Goal: Find specific page/section: Find specific page/section

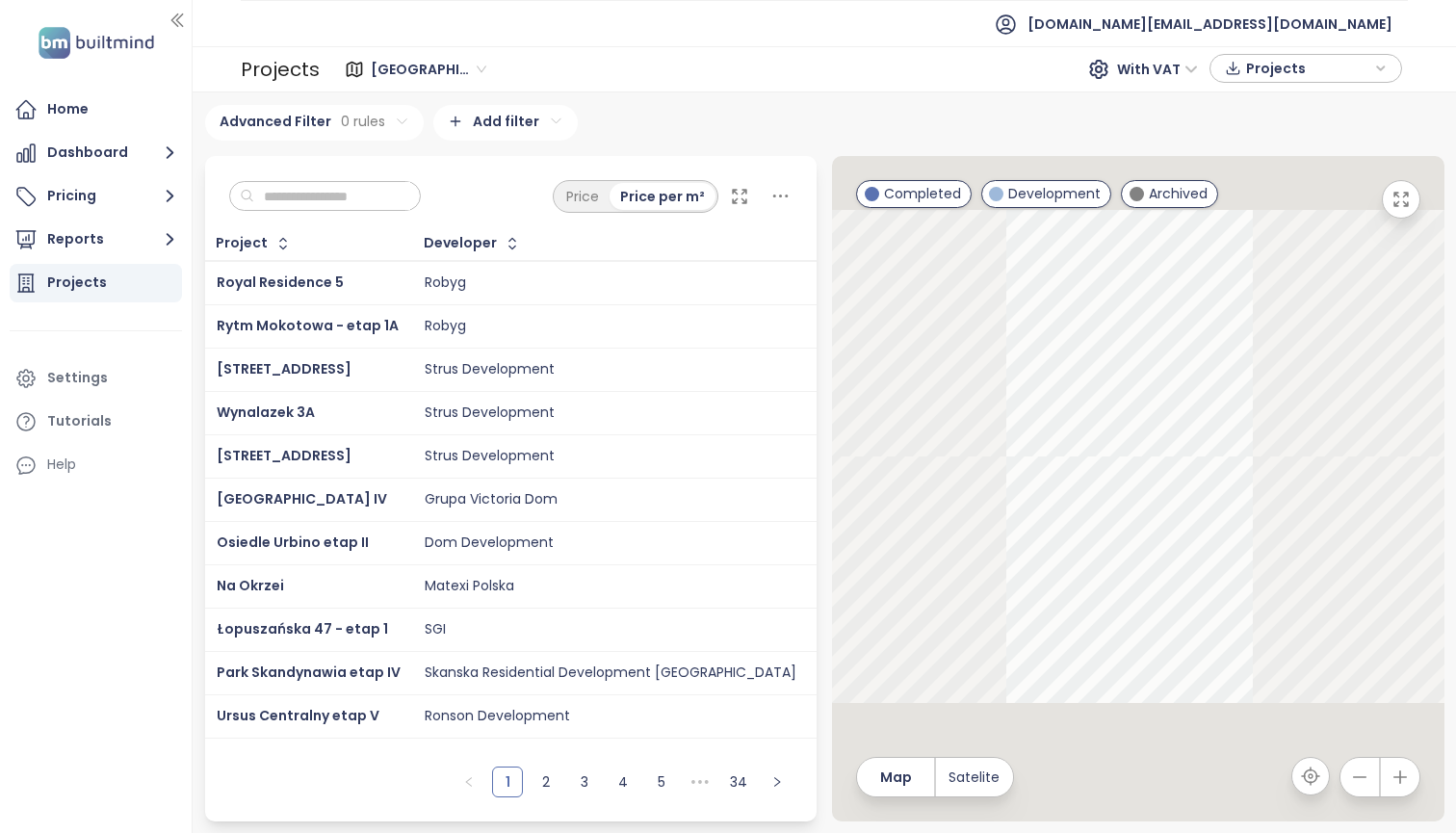
click at [414, 210] on div "Price Price per m²" at bounding box center [511, 191] width 612 height 71
click at [411, 194] on input "text" at bounding box center [332, 196] width 156 height 29
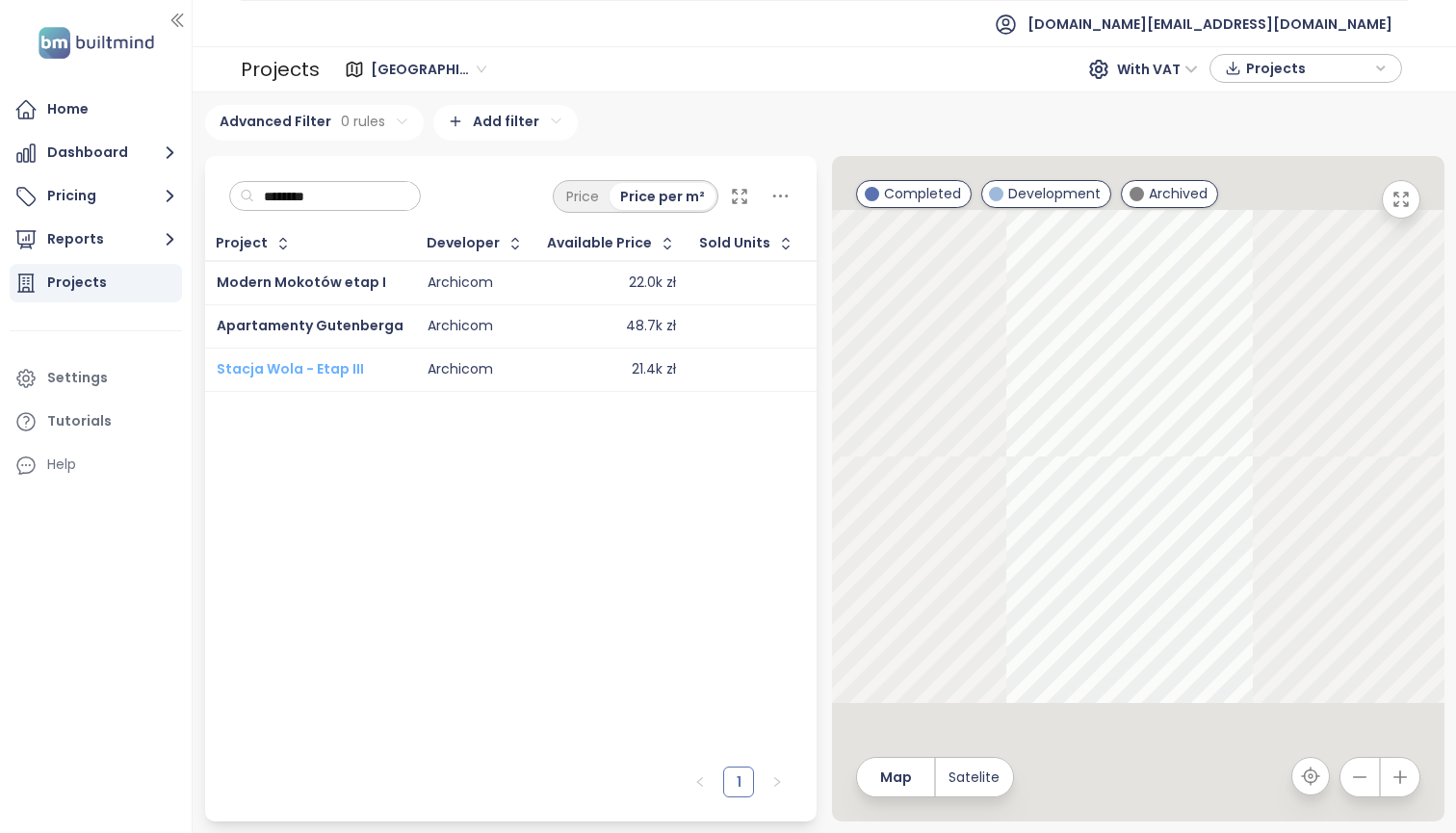
type input "********"
click at [296, 379] on span "Stacja Wola - Etap III" at bounding box center [290, 369] width 148 height 19
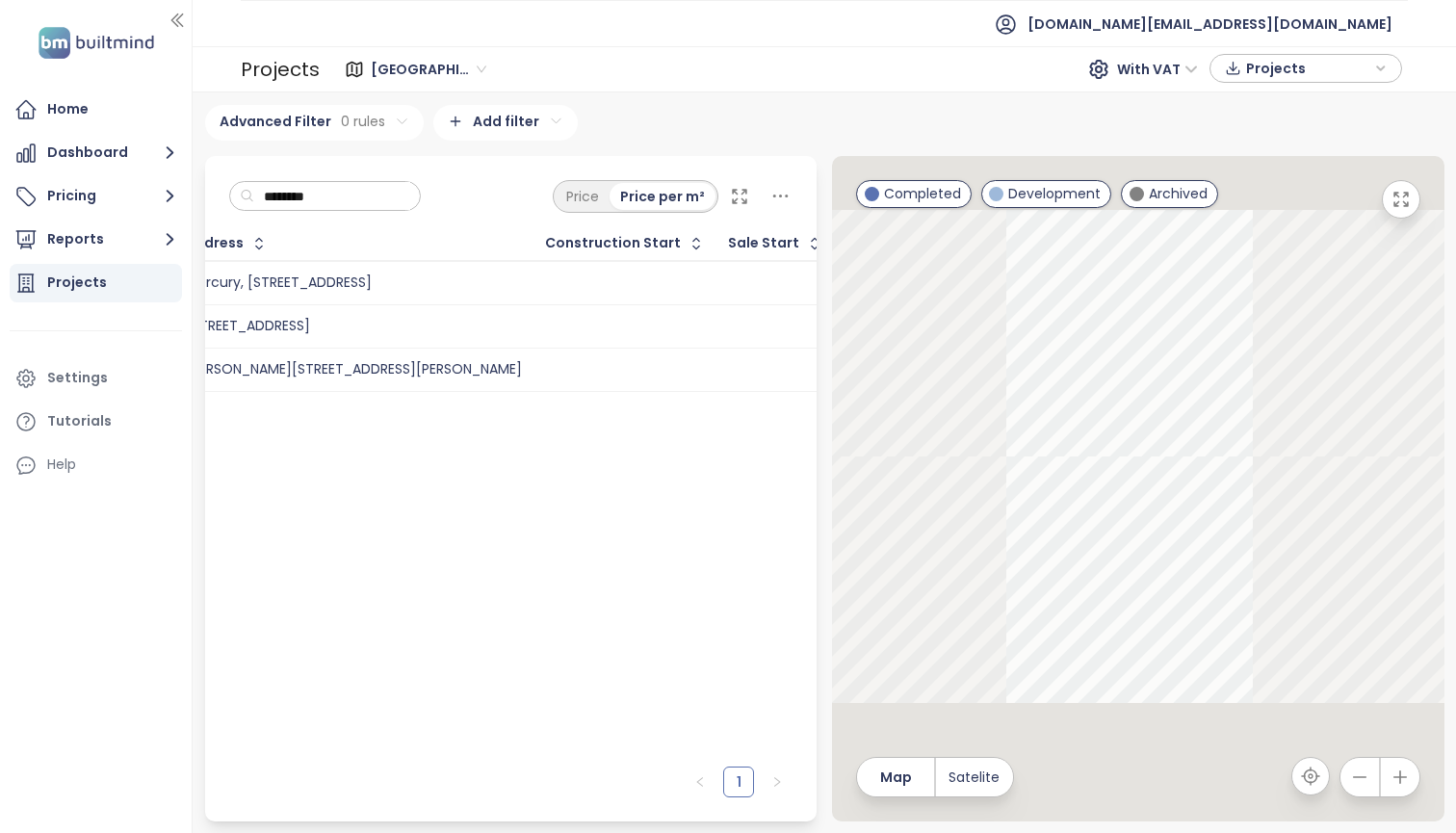
scroll to position [0, 626]
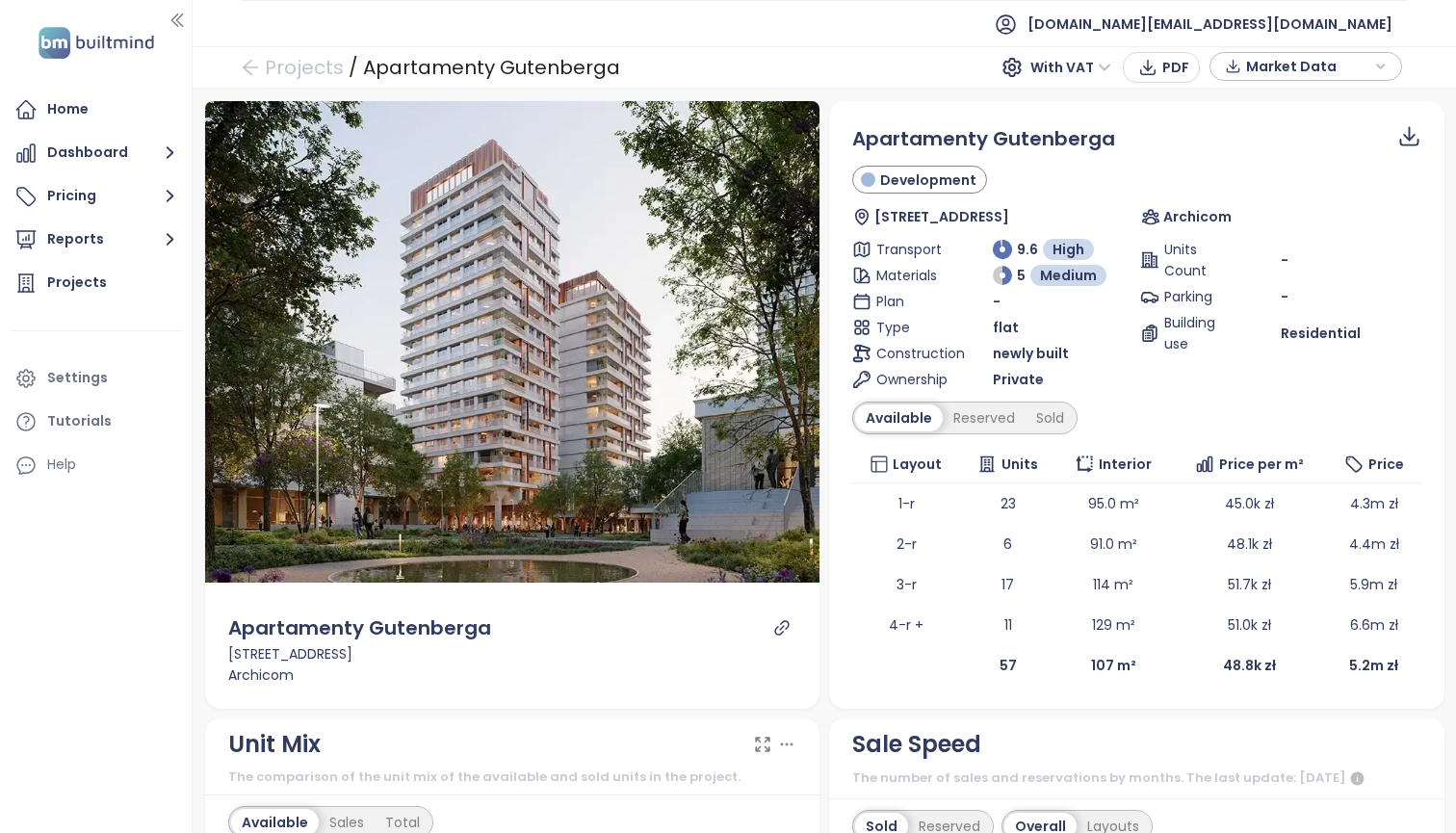
click at [1327, 261] on div "-" at bounding box center [1350, 260] width 141 height 21
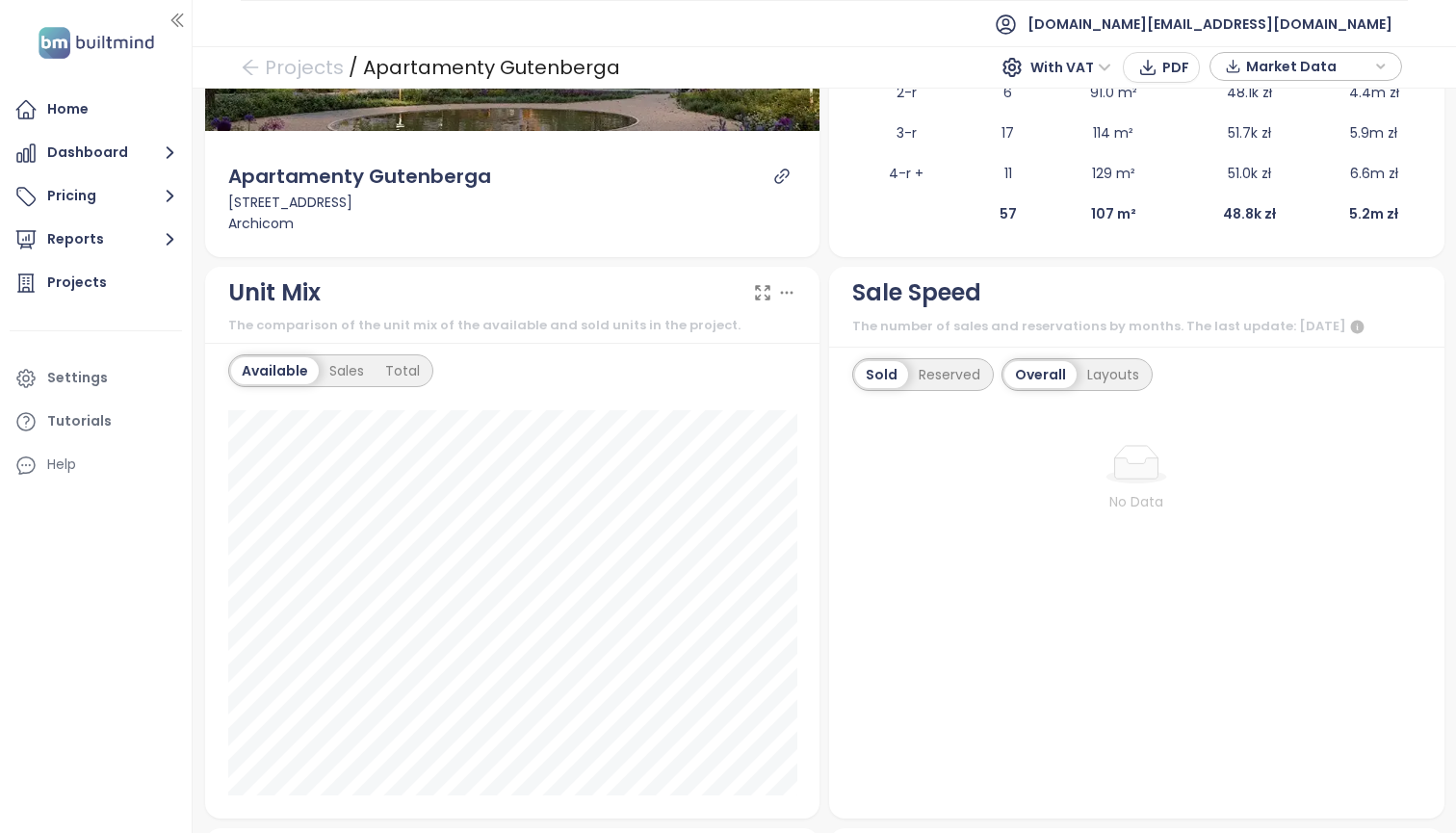
scroll to position [63, 0]
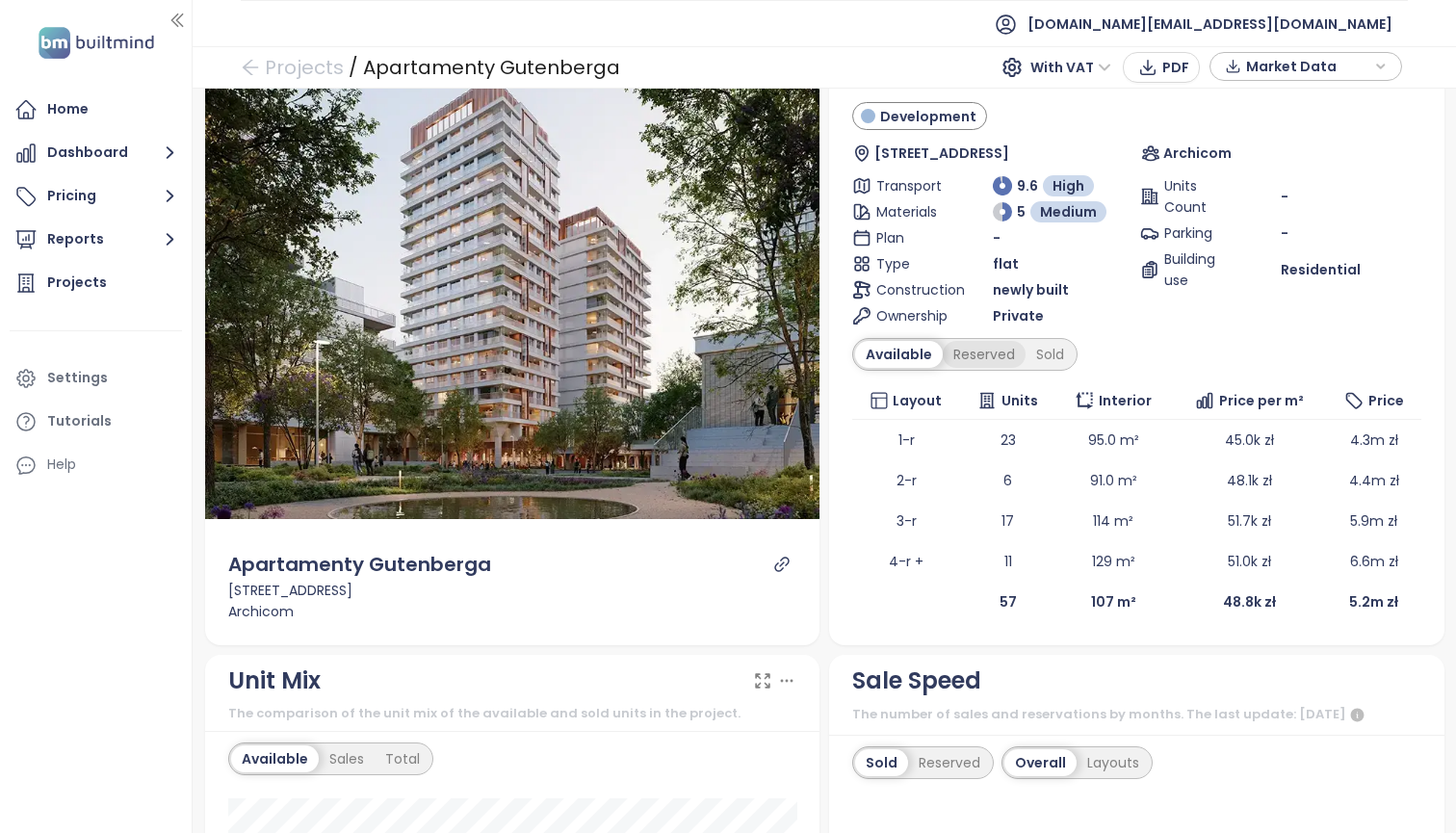
click at [1012, 360] on div "Reserved" at bounding box center [983, 354] width 83 height 27
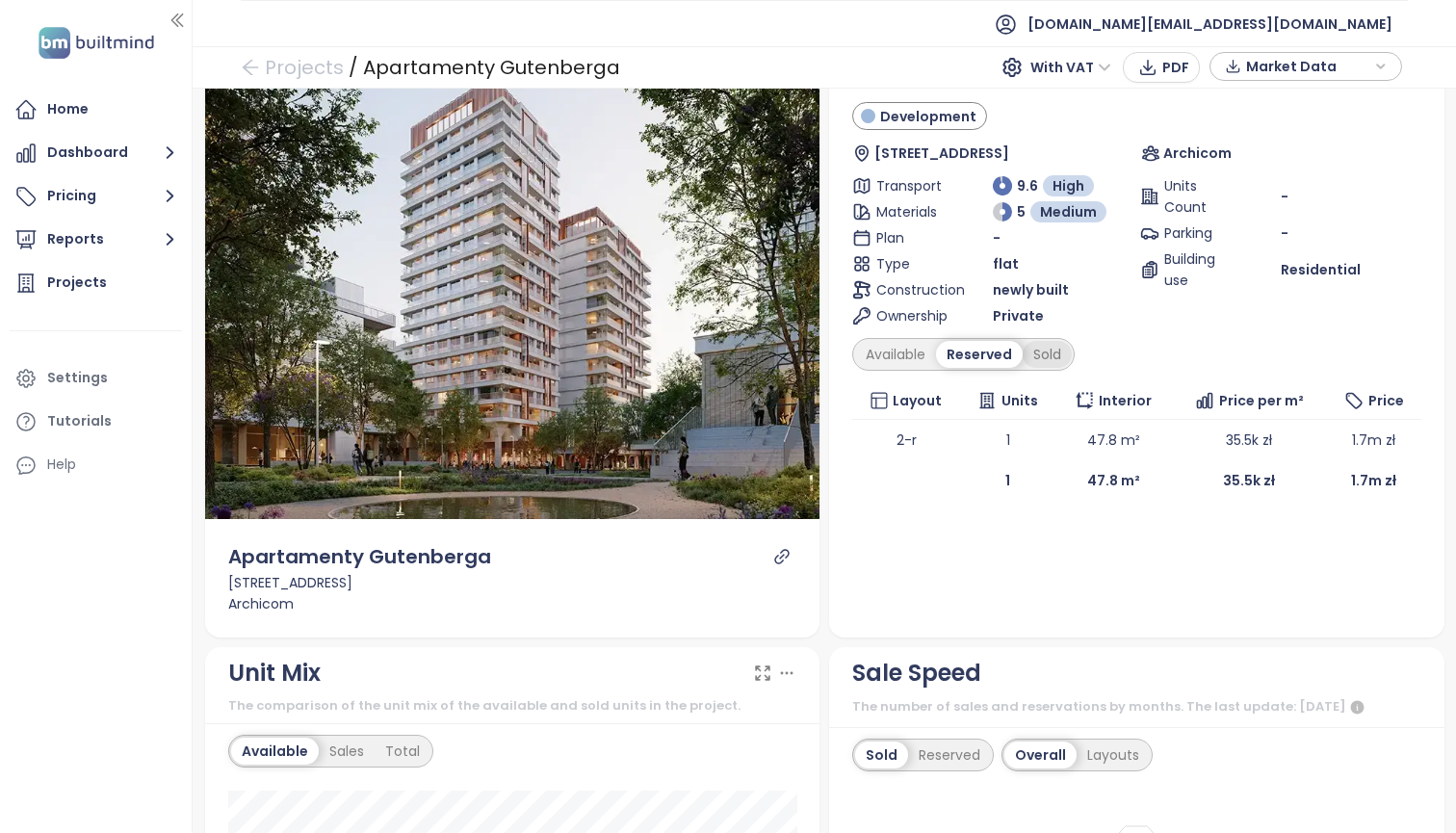
click at [1037, 364] on div "Sold" at bounding box center [1046, 354] width 50 height 27
click at [895, 358] on div "Available" at bounding box center [895, 354] width 81 height 27
